Goal: Information Seeking & Learning: Learn about a topic

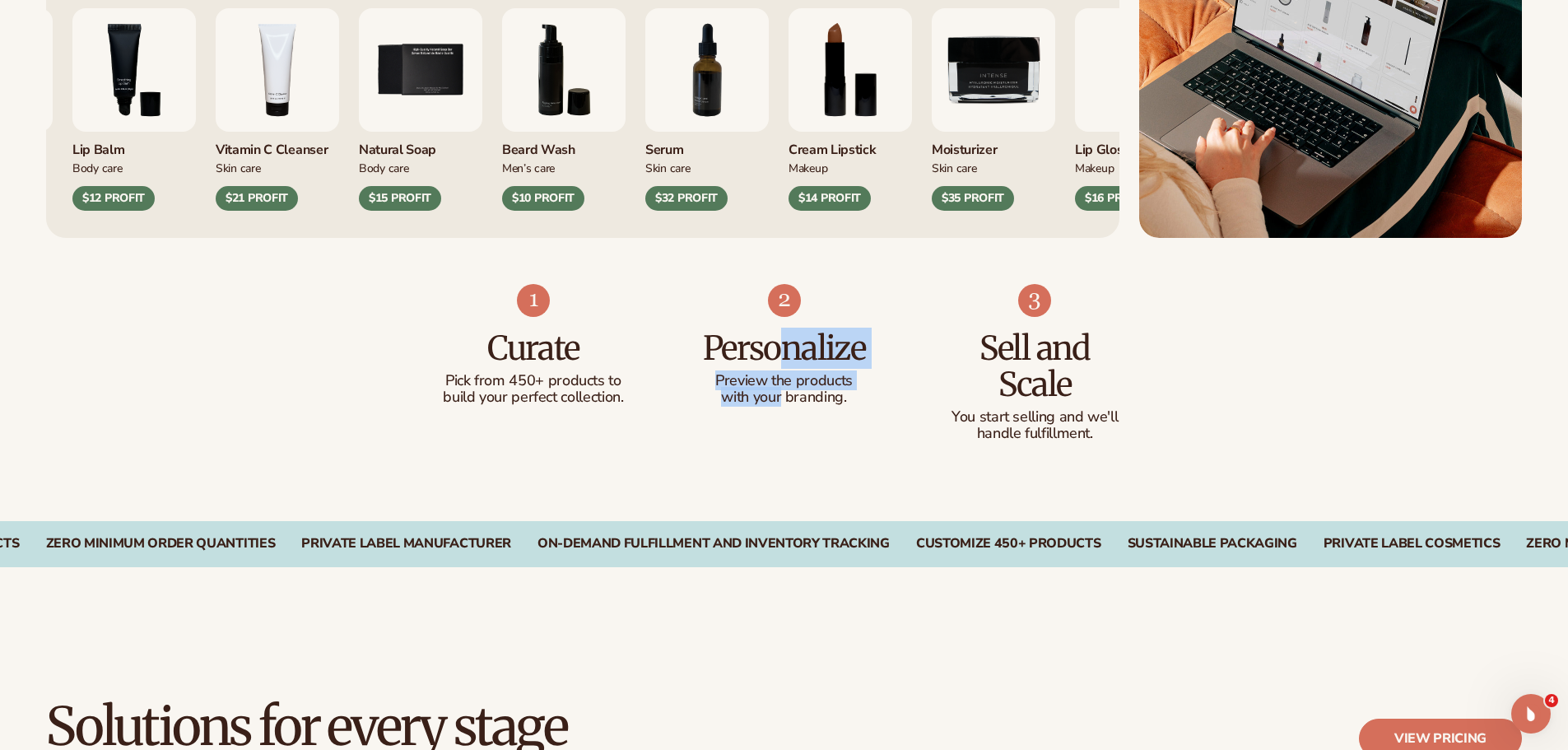
drag, startPoint x: 785, startPoint y: 356, endPoint x: 780, endPoint y: 399, distance: 43.3
click at [780, 399] on div "Personalize Preview the products with your branding." at bounding box center [784, 362] width 185 height 89
click at [835, 393] on p "with your branding." at bounding box center [784, 398] width 185 height 17
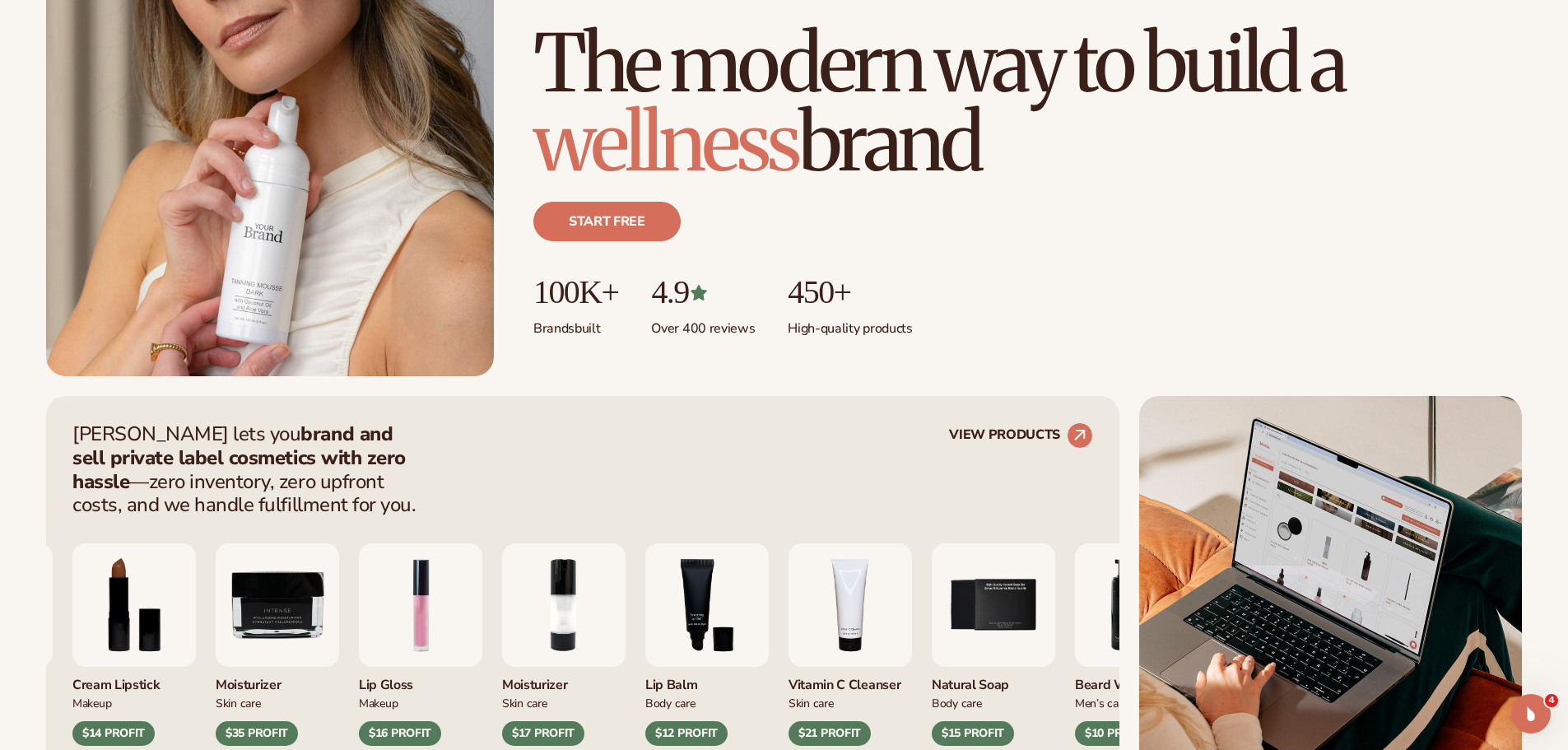
scroll to position [494, 0]
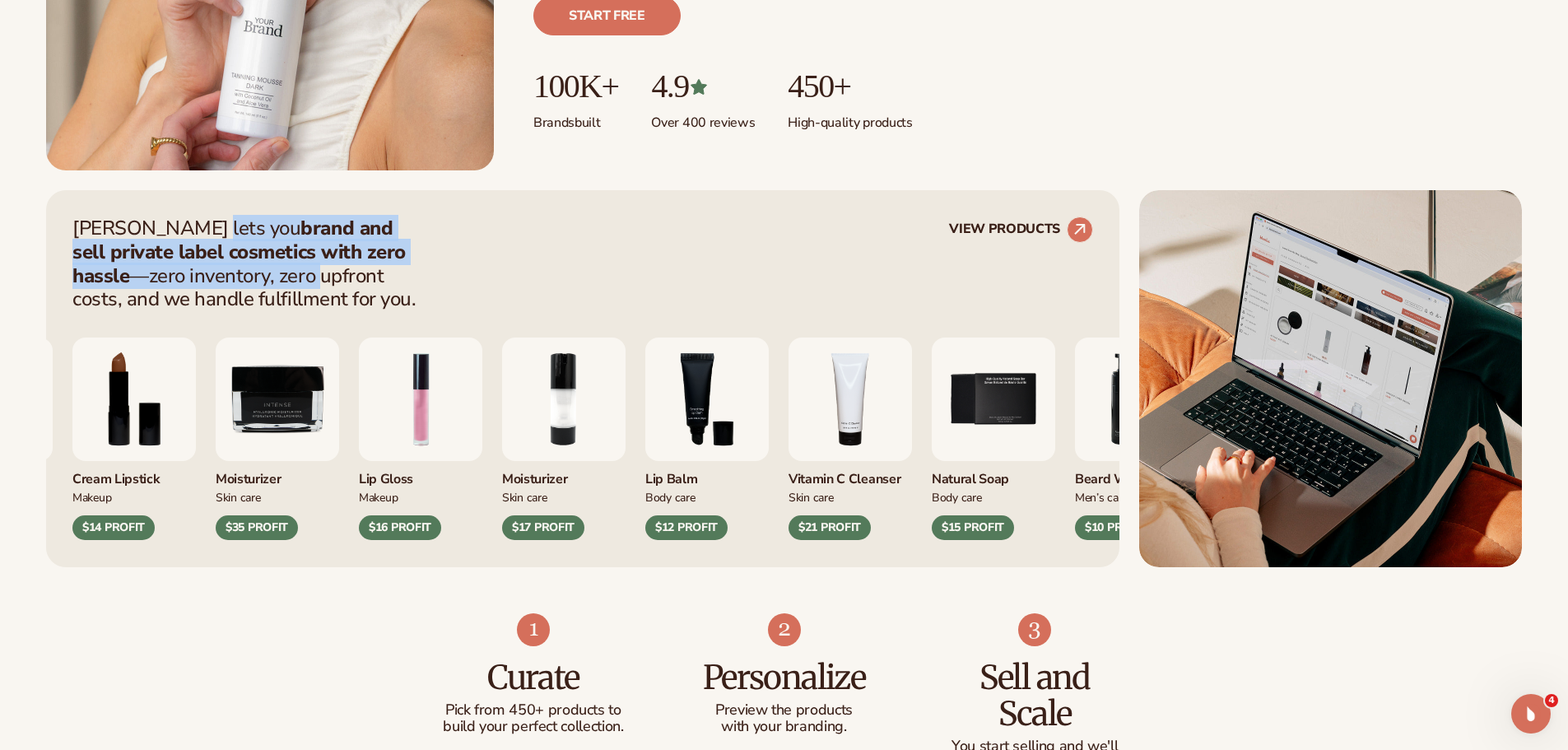
drag, startPoint x: 198, startPoint y: 223, endPoint x: 212, endPoint y: 283, distance: 61.6
click at [206, 281] on p "[PERSON_NAME] lets you brand and sell private label cosmetics with zero hassle …" at bounding box center [249, 264] width 354 height 94
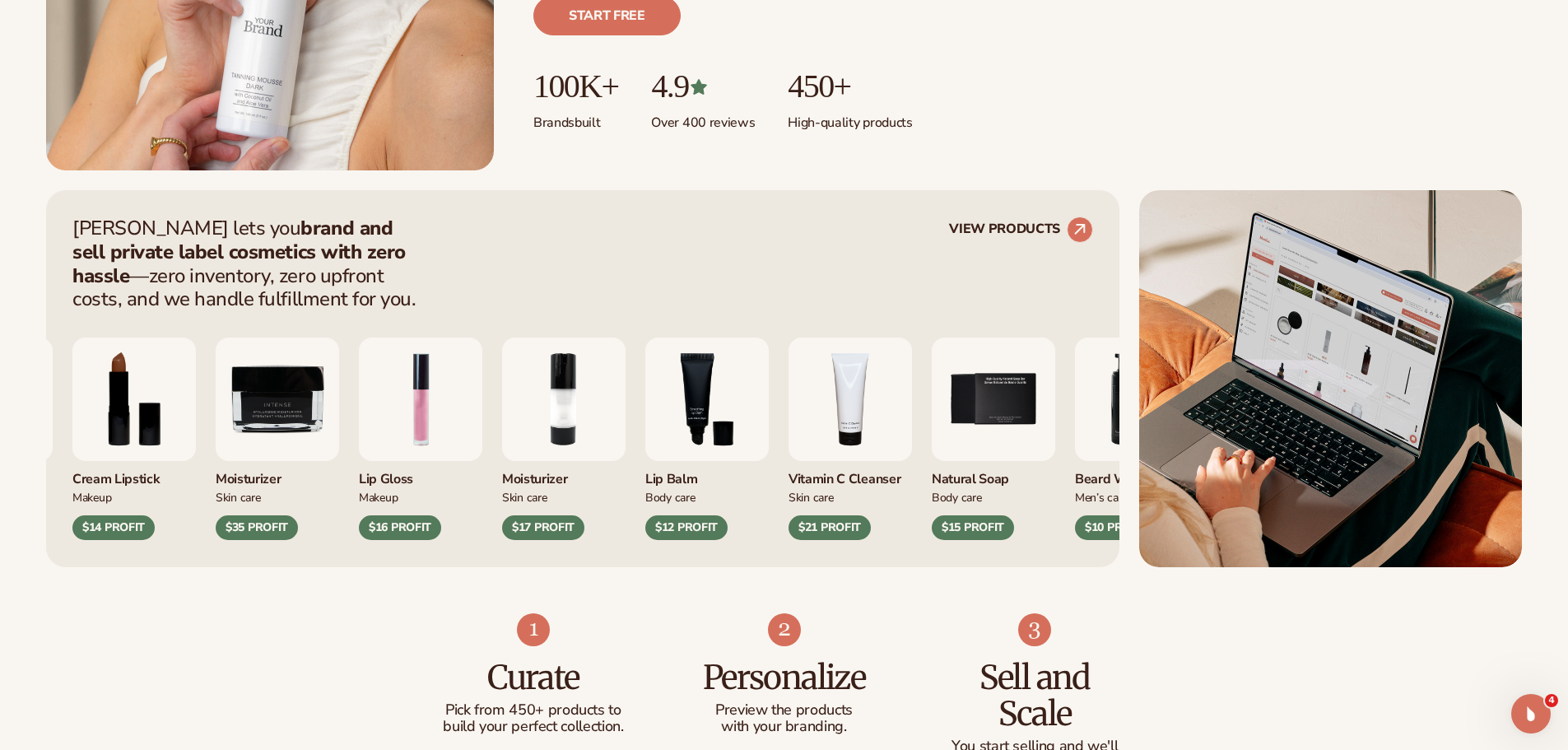
click at [352, 283] on p "[PERSON_NAME] lets you brand and sell private label cosmetics with zero hassle …" at bounding box center [249, 264] width 354 height 94
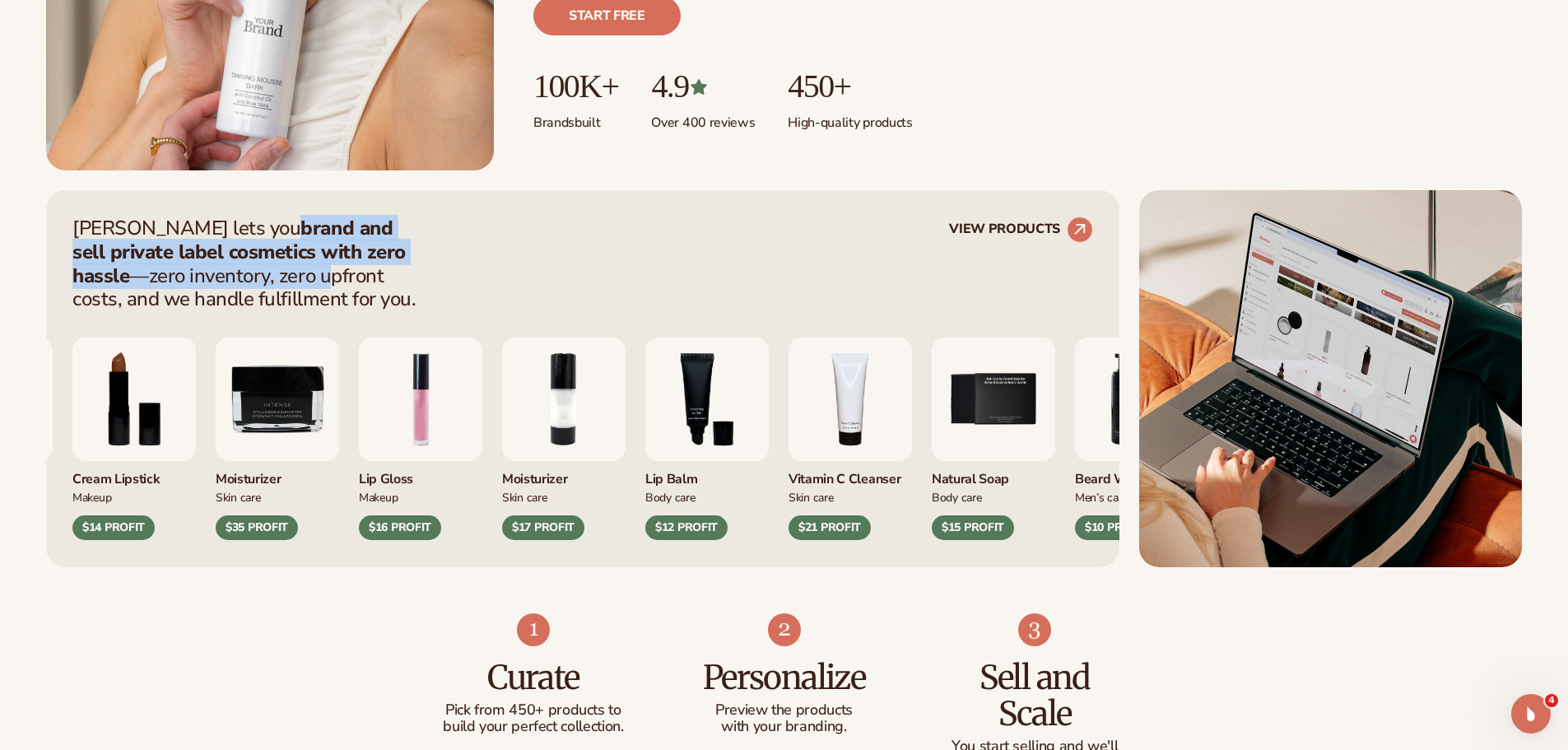
drag, startPoint x: 212, startPoint y: 220, endPoint x: 224, endPoint y: 296, distance: 76.9
click at [214, 287] on p "Blanka lets you brand and sell private label cosmetics with zero hassle —zero i…" at bounding box center [249, 264] width 354 height 94
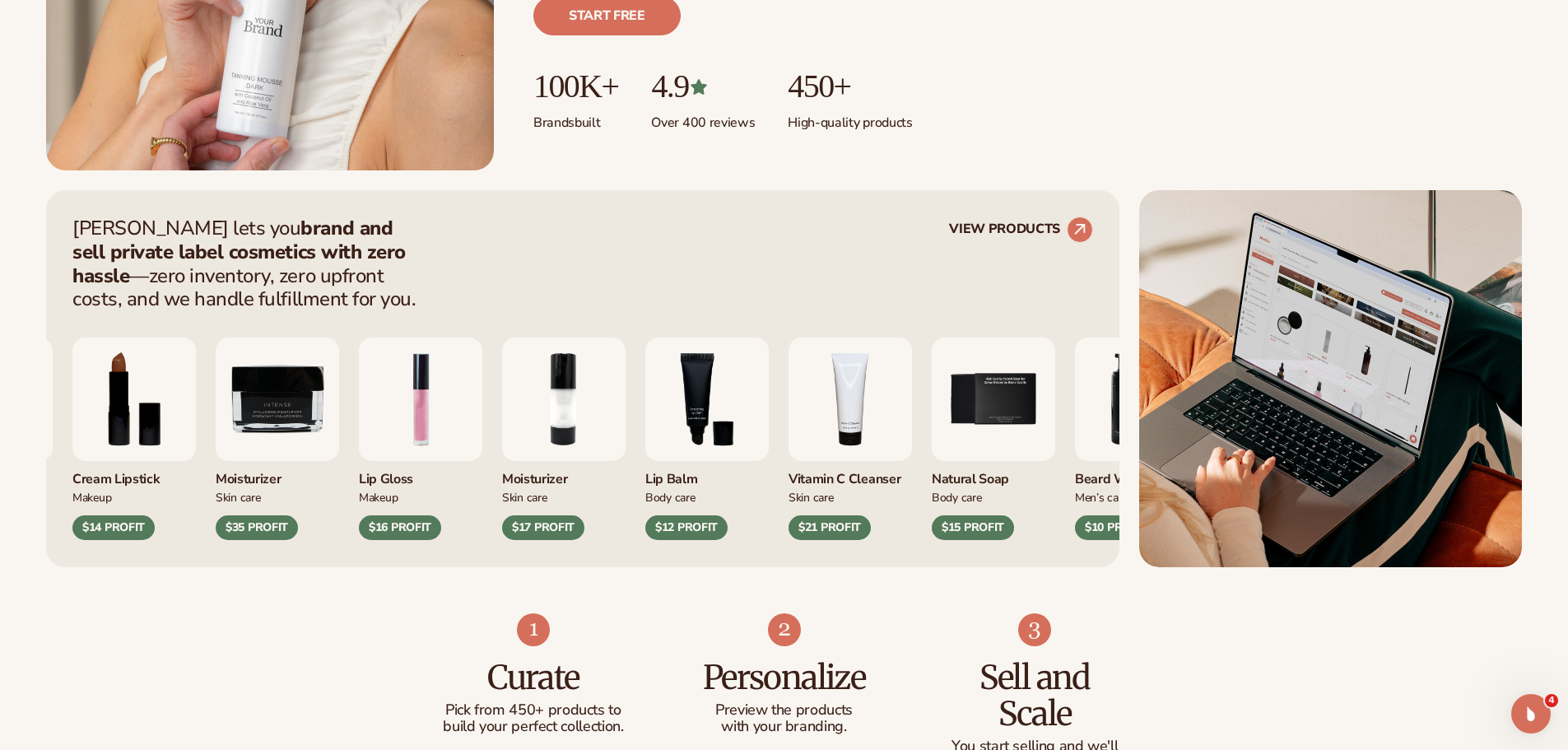
click at [398, 296] on p "Blanka lets you brand and sell private label cosmetics with zero hassle —zero i…" at bounding box center [249, 264] width 354 height 94
